Goal: Contribute content: Add original content to the website for others to see

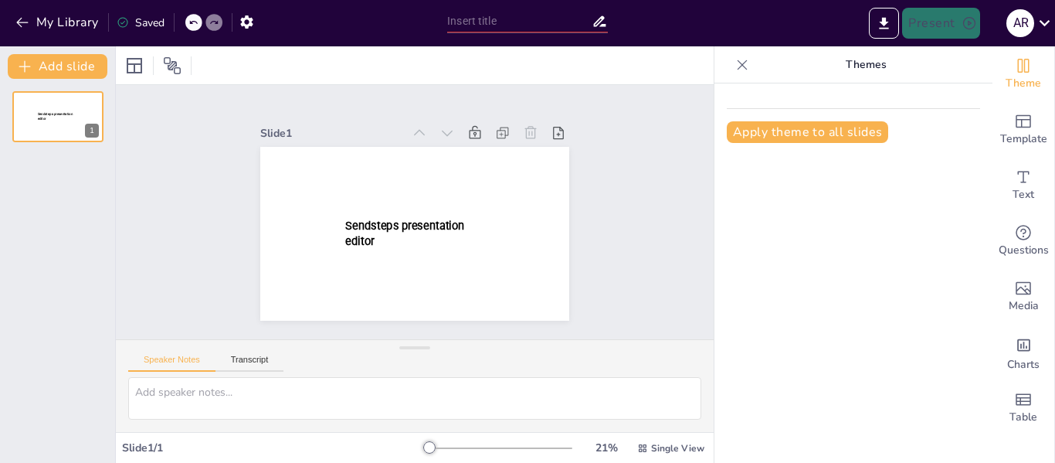
type input "New Sendsteps"
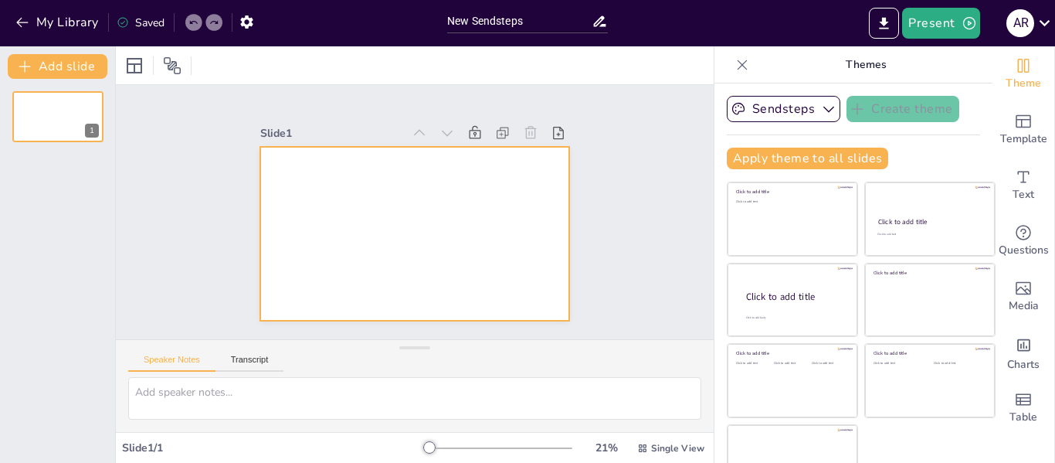
click at [313, 178] on div at bounding box center [414, 234] width 309 height 174
click at [20, 22] on icon "button" at bounding box center [22, 22] width 15 height 15
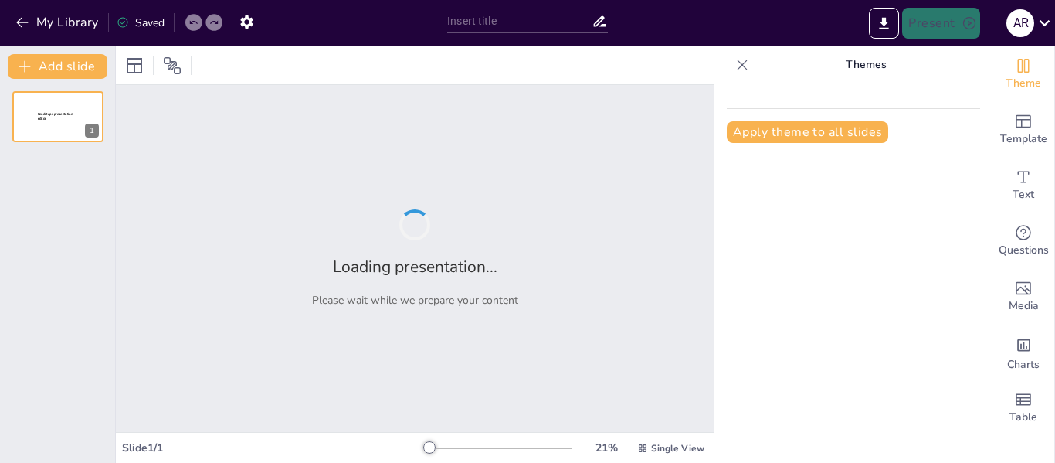
type input "Inclusive Technology: Designing for Diverse Needs and Abilities"
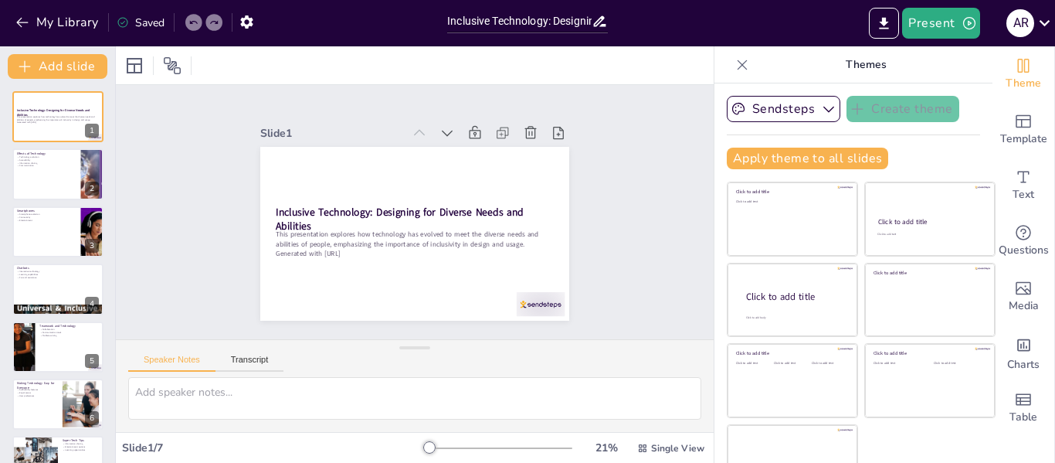
scroll to position [36, 0]
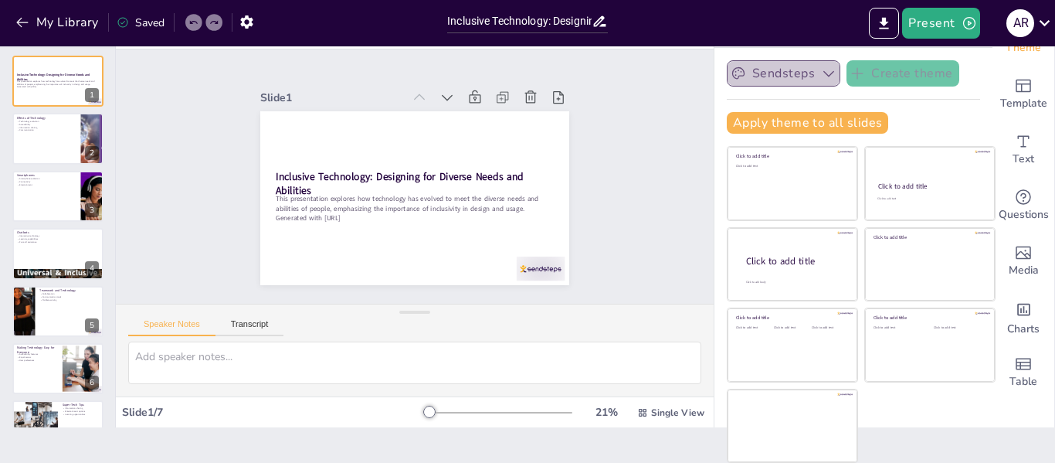
click at [821, 73] on icon "button" at bounding box center [828, 73] width 15 height 15
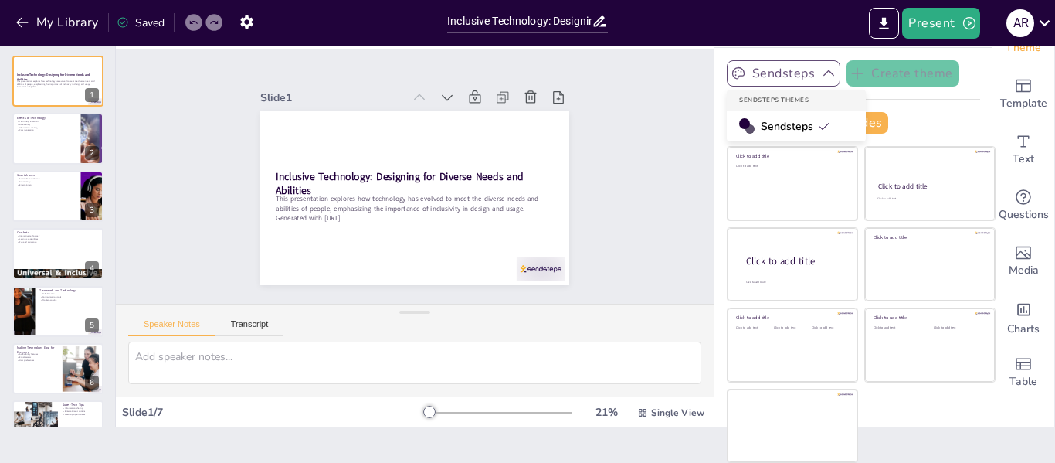
click at [821, 73] on icon "button" at bounding box center [828, 73] width 15 height 15
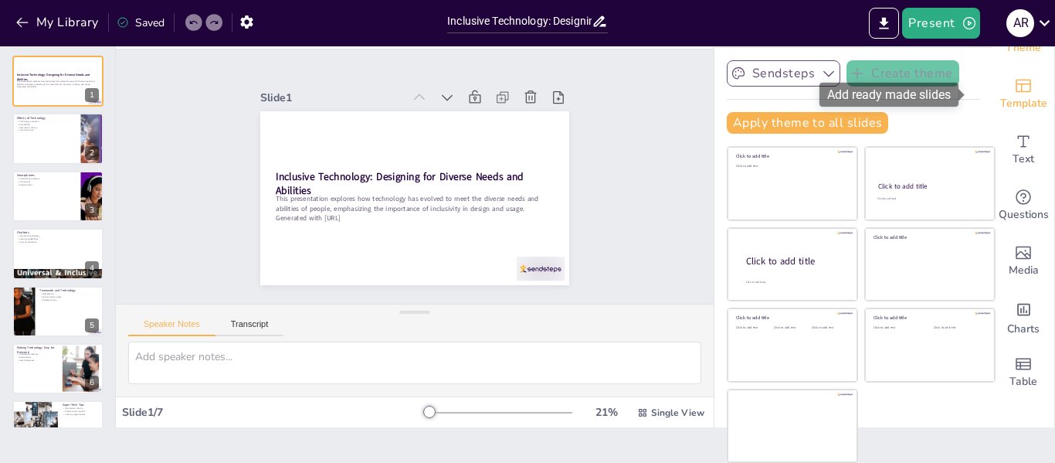
click at [1014, 89] on icon "Add ready made slides" at bounding box center [1023, 85] width 19 height 19
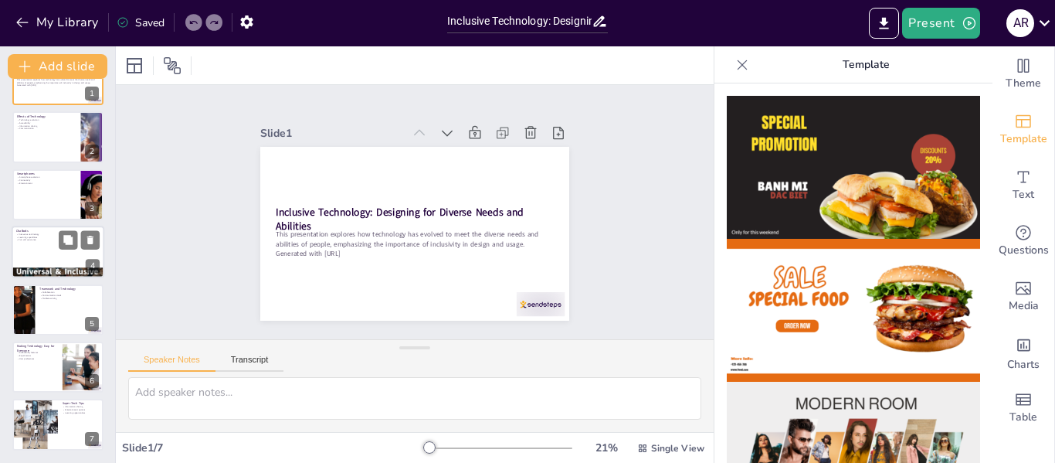
scroll to position [0, 0]
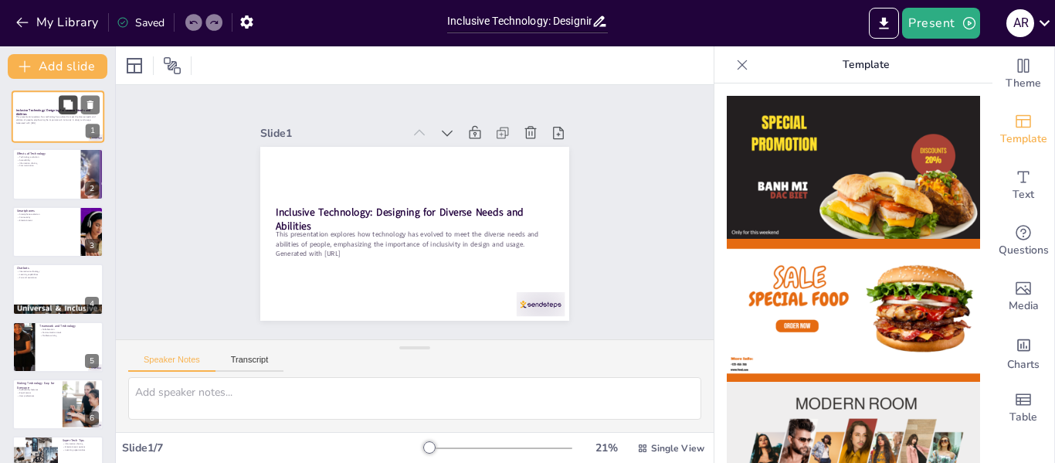
click at [66, 104] on icon at bounding box center [67, 104] width 9 height 9
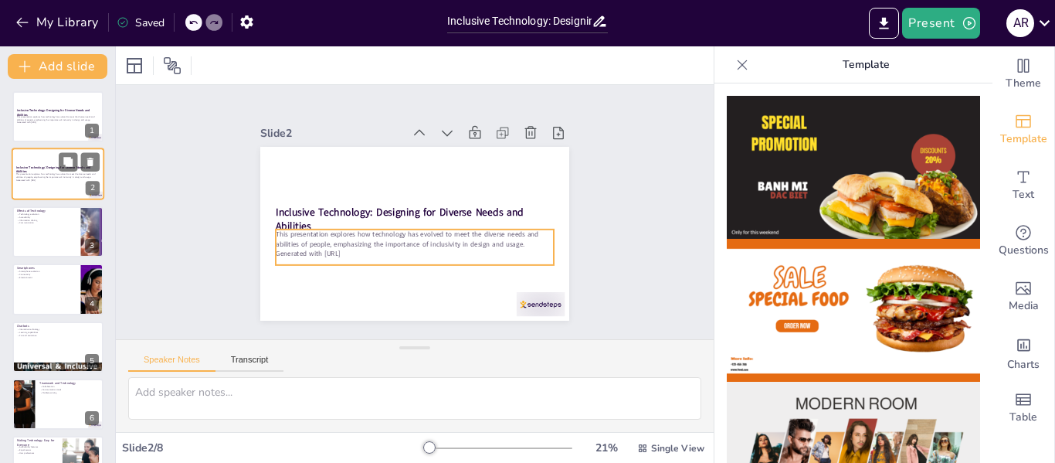
click at [31, 175] on p "This presentation explores how technology has evolved to meet the diverse needs…" at bounding box center [57, 175] width 83 height 5
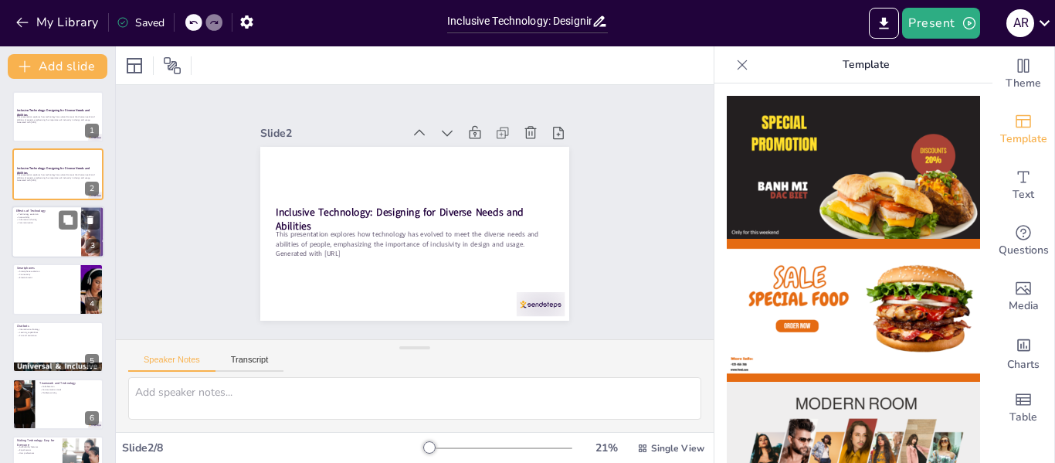
click at [40, 246] on div at bounding box center [58, 231] width 93 height 53
type textarea "The evolution of technology has been remarkable, with devices becoming smaller,…"
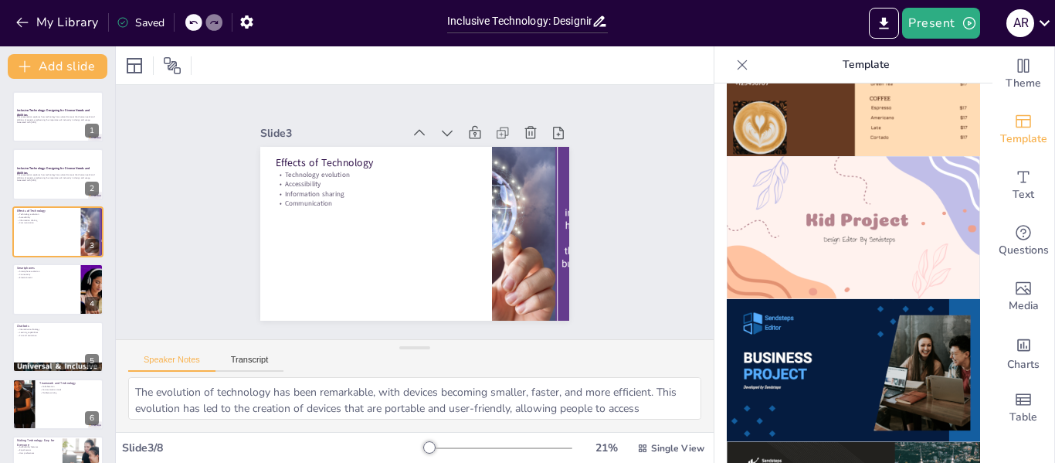
scroll to position [1159, 0]
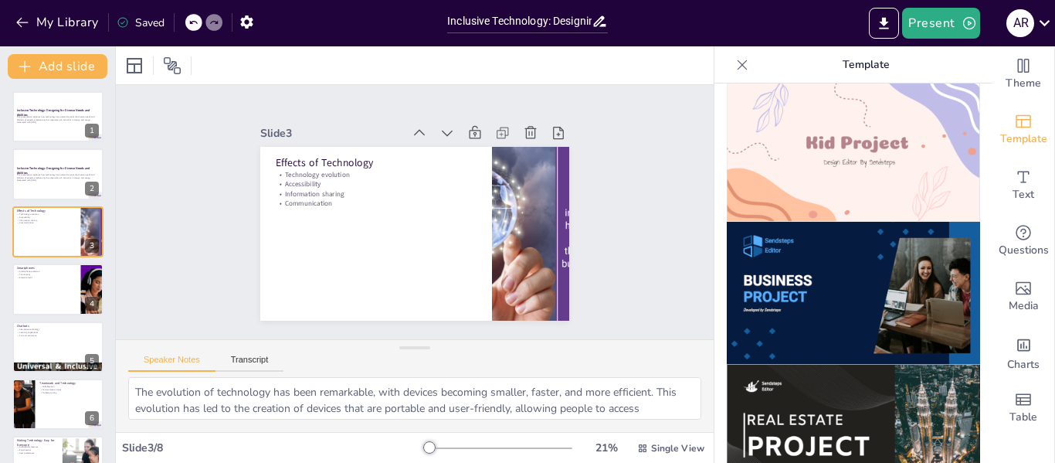
click at [817, 263] on img at bounding box center [853, 293] width 253 height 143
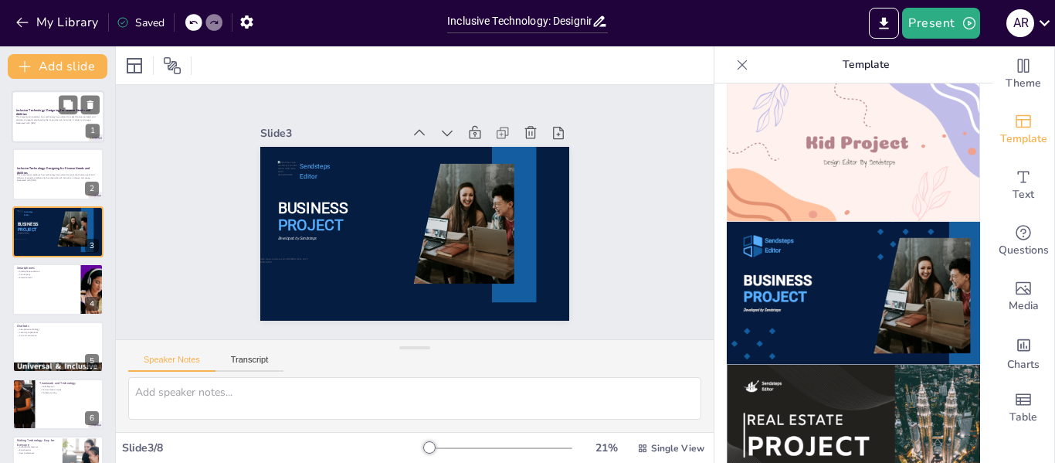
click at [36, 127] on div at bounding box center [58, 116] width 93 height 53
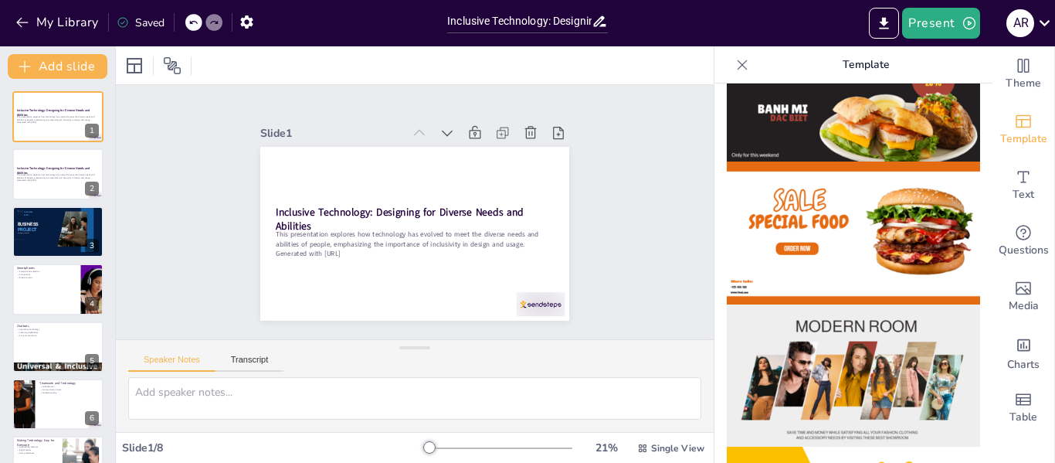
scroll to position [0, 0]
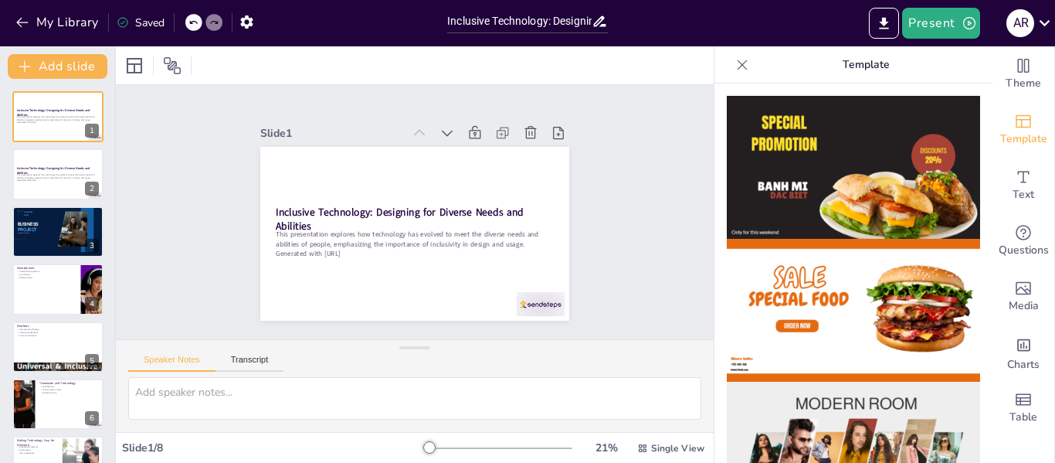
click at [824, 149] on img at bounding box center [853, 167] width 253 height 143
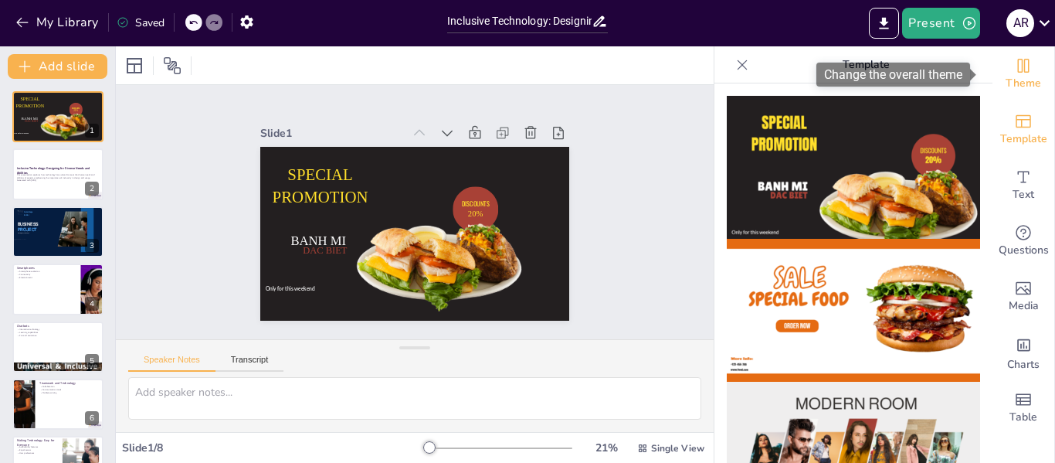
click at [1018, 63] on icon "Change the overall theme" at bounding box center [1024, 66] width 12 height 14
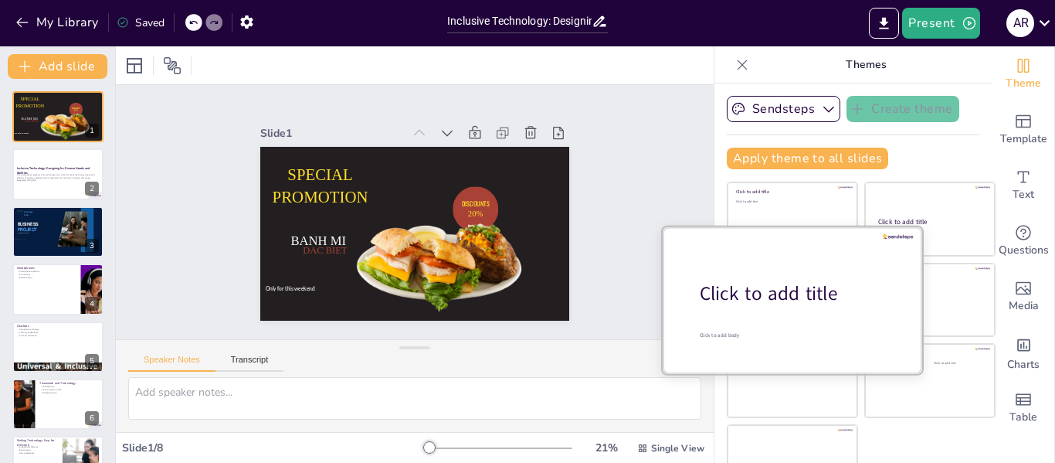
scroll to position [36, 0]
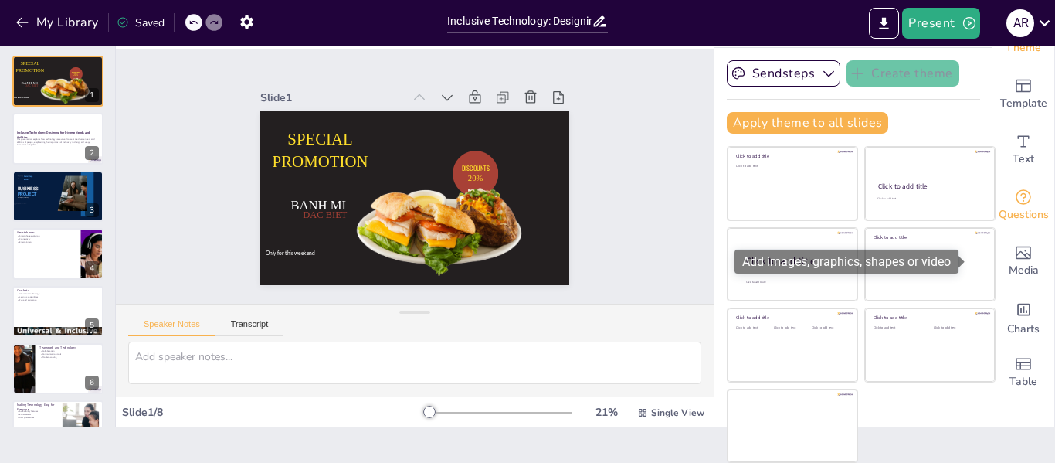
click at [1014, 255] on icon "Add images, graphics, shapes or video" at bounding box center [1023, 252] width 19 height 19
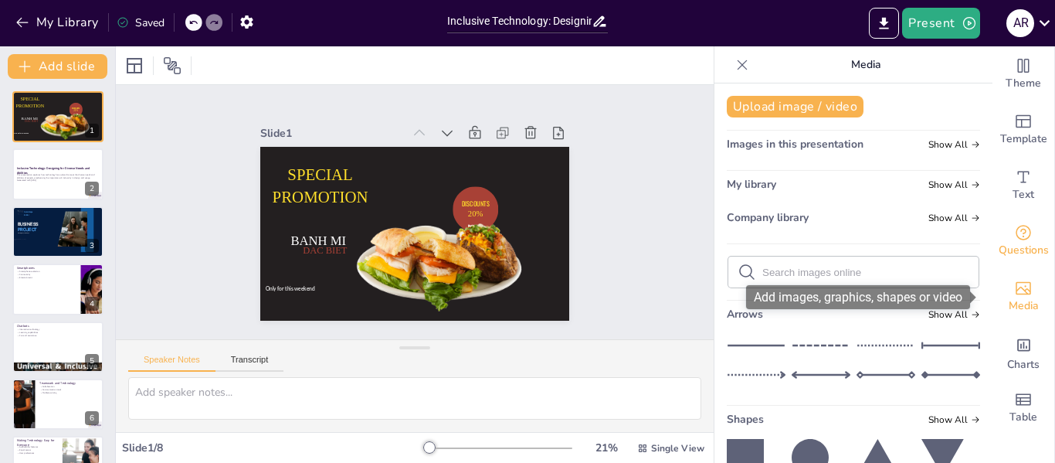
scroll to position [0, 0]
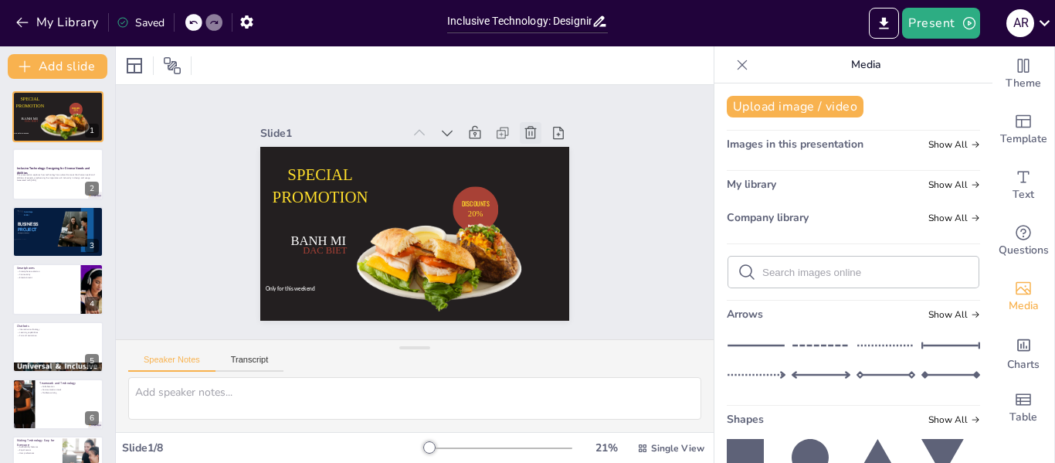
click at [530, 137] on icon at bounding box center [538, 145] width 17 height 17
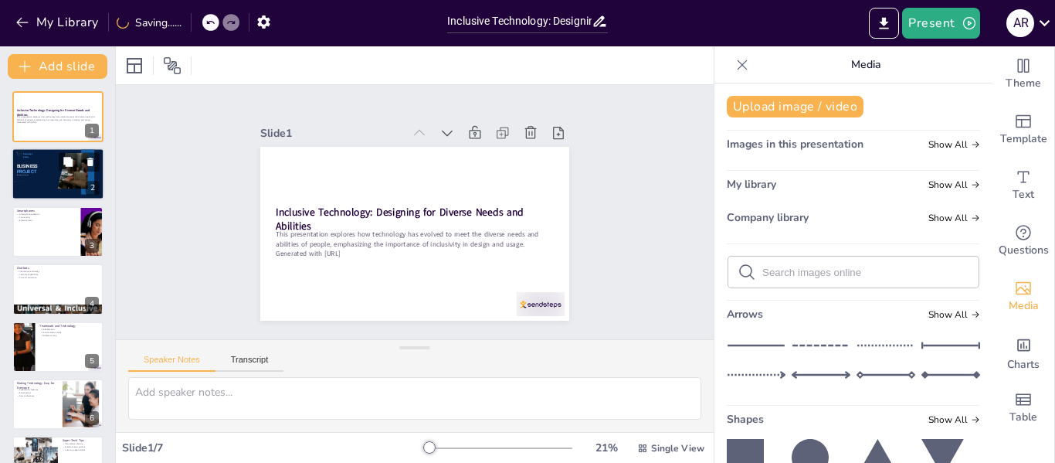
click at [40, 163] on p "BUSINESS" at bounding box center [31, 166] width 29 height 6
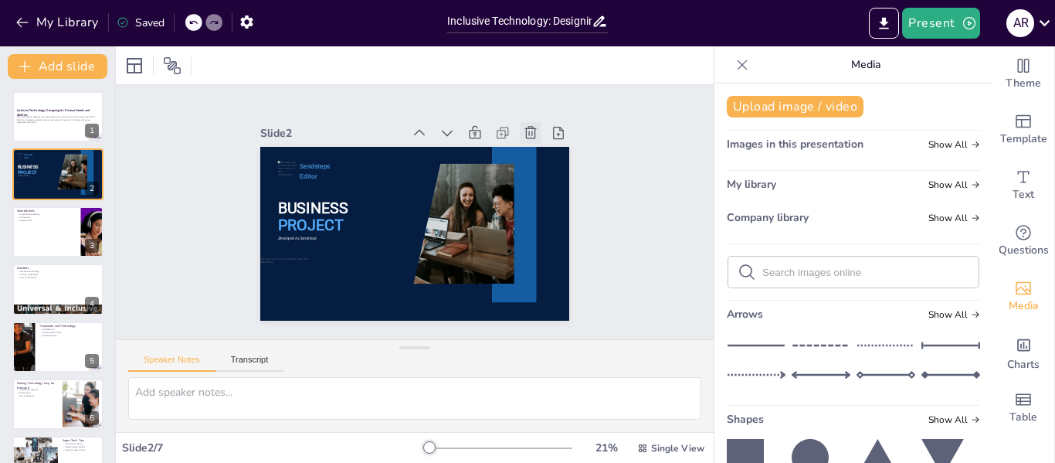
click at [523, 127] on icon at bounding box center [530, 132] width 15 height 15
type textarea "The evolution of smartphones has been significant, transforming from basic mobi…"
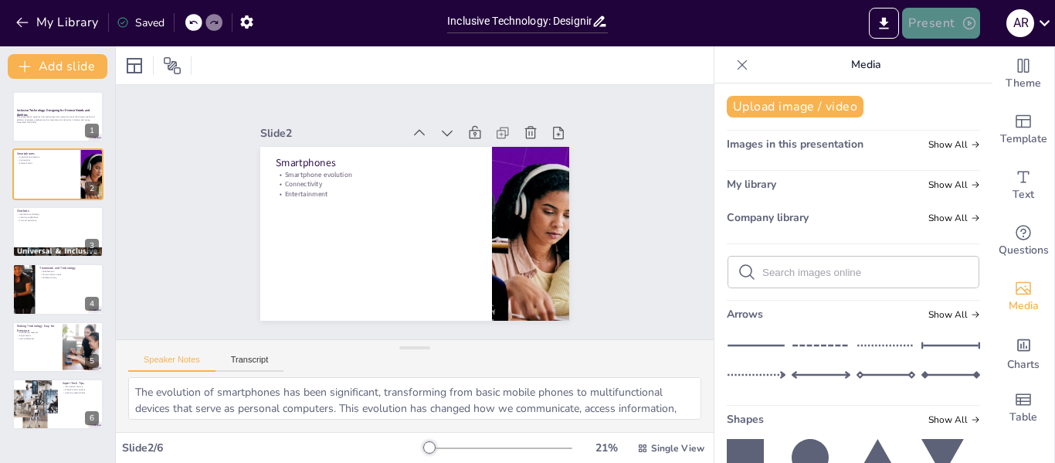
click at [937, 19] on button "Present" at bounding box center [940, 23] width 77 height 31
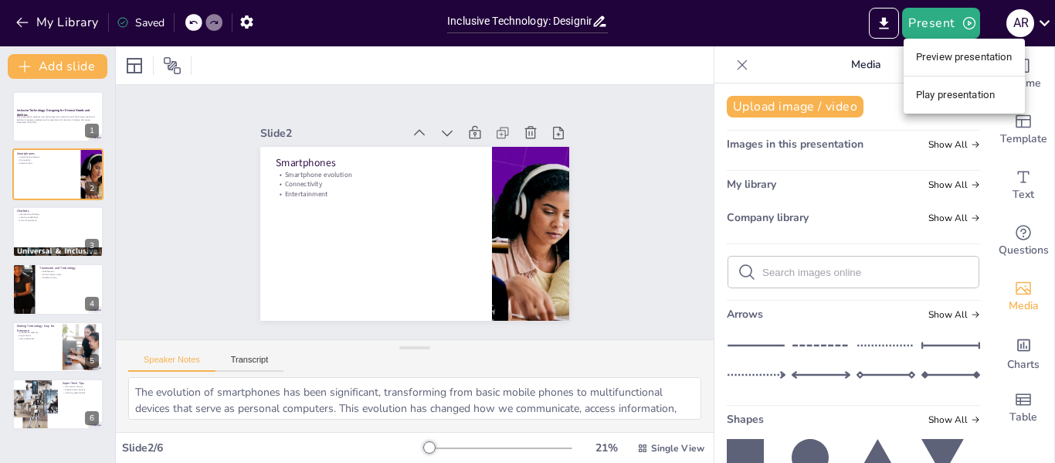
click at [983, 94] on li "Play presentation" at bounding box center [964, 95] width 121 height 25
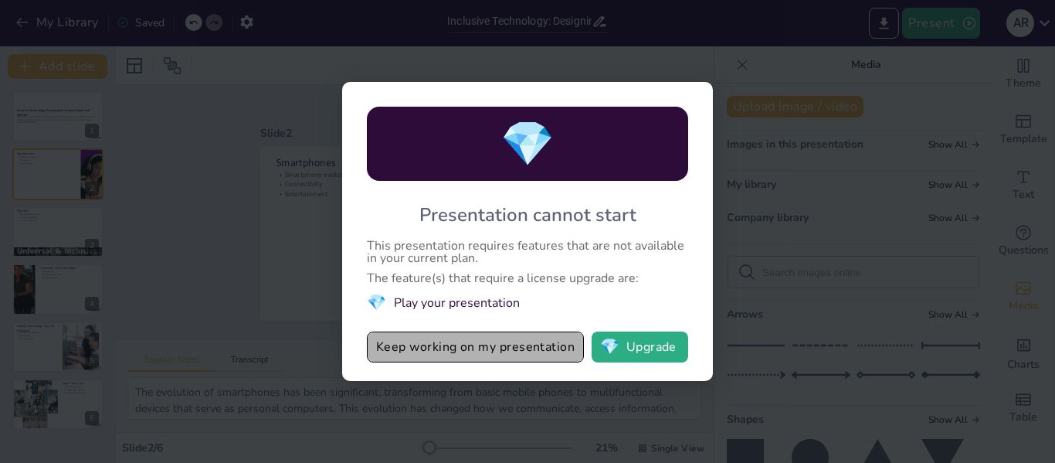
click at [526, 345] on button "Keep working on my presentation" at bounding box center [475, 346] width 217 height 31
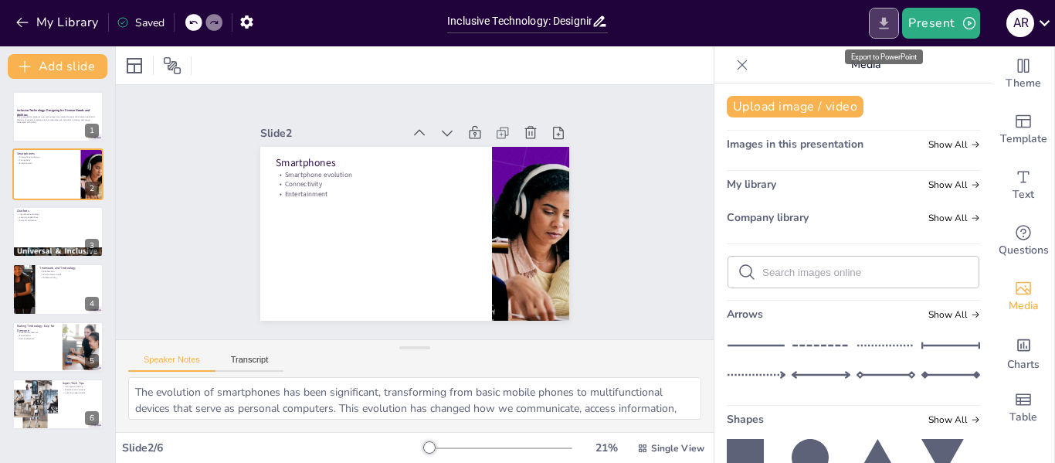
click at [885, 25] on icon "Export to PowerPoint" at bounding box center [884, 23] width 16 height 16
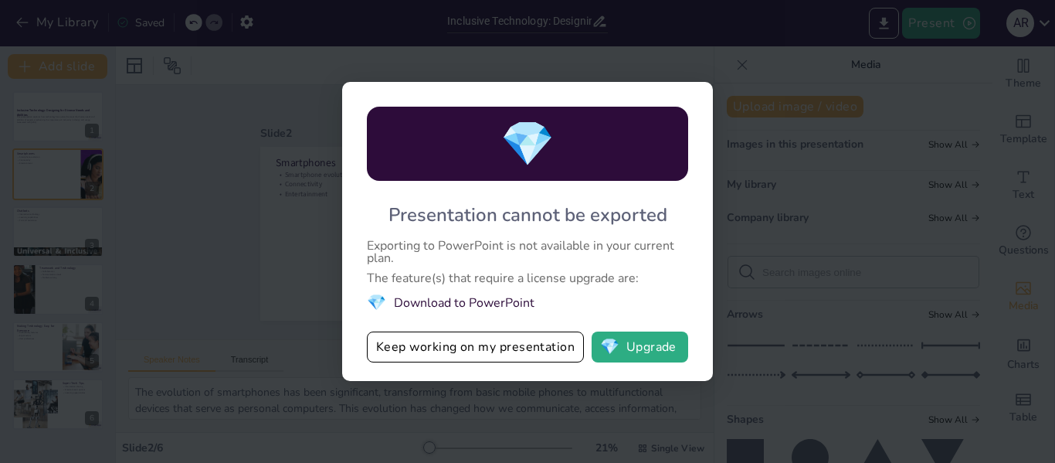
click at [310, 39] on div "💎 Presentation cannot be exported Exporting to PowerPoint is not available in y…" at bounding box center [527, 231] width 1055 height 463
click at [497, 351] on button "Keep working on my presentation" at bounding box center [475, 346] width 217 height 31
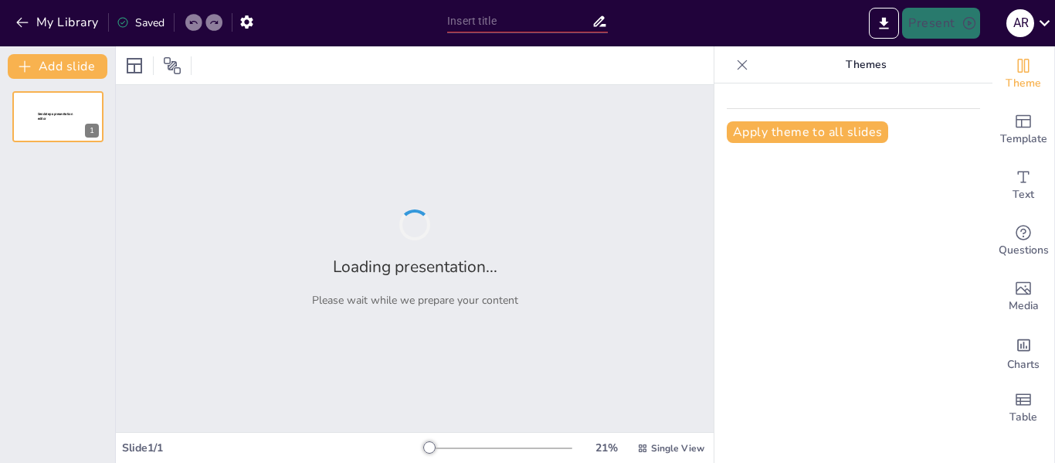
type input "Inclusive Technology: Designing for Diverse Needs and Abilities"
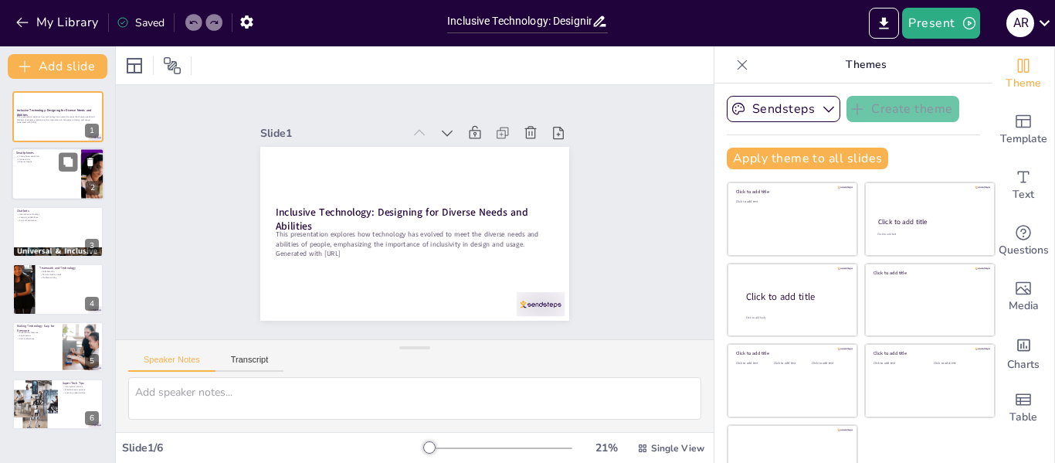
click at [53, 184] on div at bounding box center [58, 174] width 93 height 53
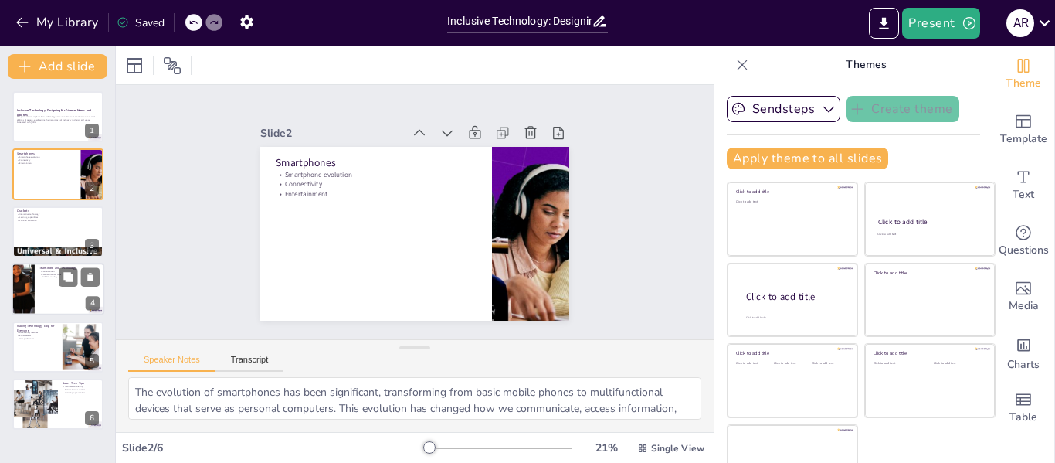
click at [34, 291] on div at bounding box center [23, 289] width 138 height 53
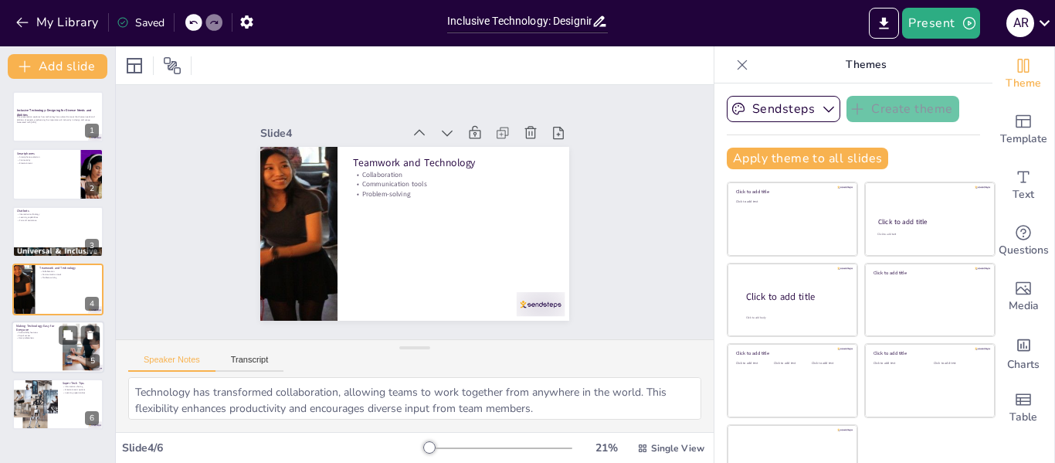
click at [46, 341] on div at bounding box center [58, 347] width 93 height 53
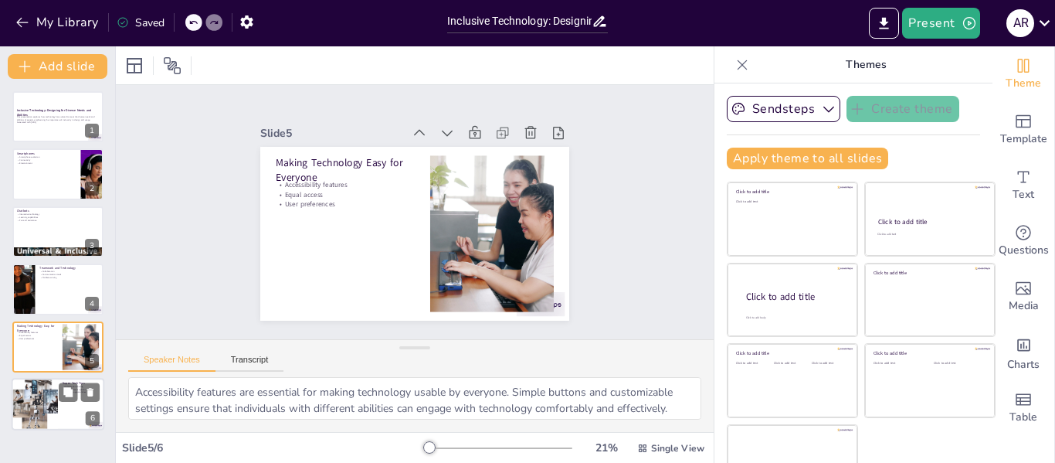
click at [42, 399] on div at bounding box center [34, 404] width 65 height 53
type textarea "Information sharing is a powerful aspect of technology, allowing users to colla…"
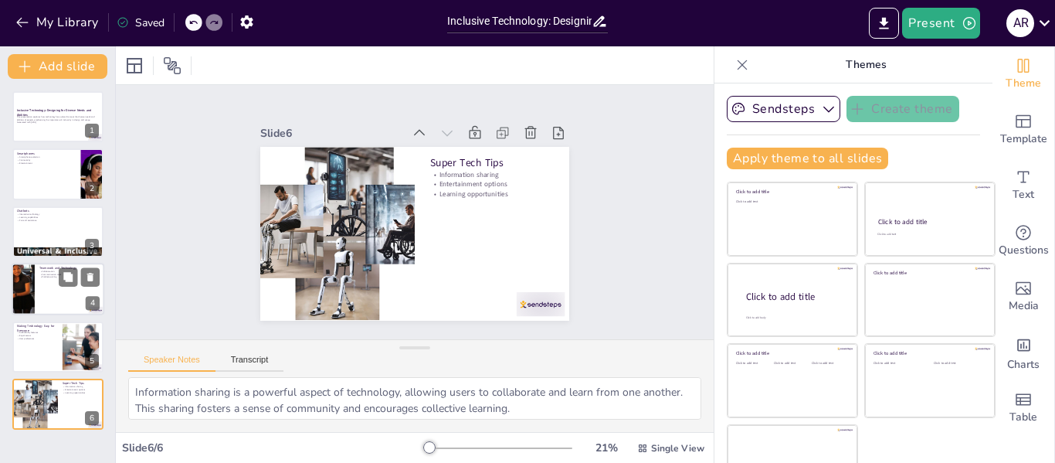
scroll to position [36, 0]
